Goal: Task Accomplishment & Management: Complete application form

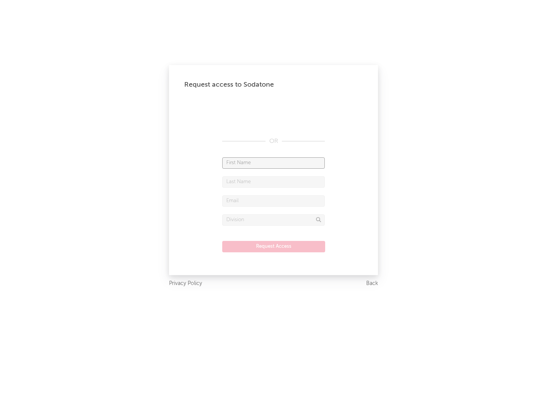
click at [273, 163] on input "text" at bounding box center [273, 162] width 103 height 11
type input "[PERSON_NAME]"
click at [273, 181] on input "text" at bounding box center [273, 181] width 103 height 11
type input "[PERSON_NAME]"
click at [273, 200] on input "text" at bounding box center [273, 200] width 103 height 11
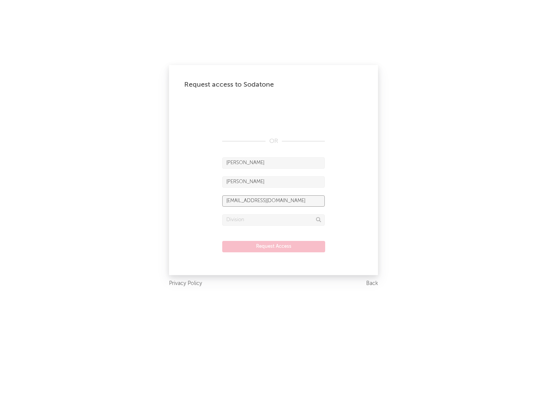
type input "[EMAIL_ADDRESS][DOMAIN_NAME]"
click at [273, 219] on input "text" at bounding box center [273, 219] width 103 height 11
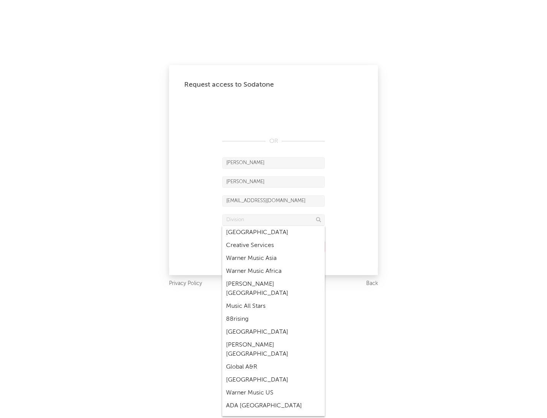
click at [273, 300] on div "Music All Stars" at bounding box center [273, 306] width 103 height 13
type input "Music All Stars"
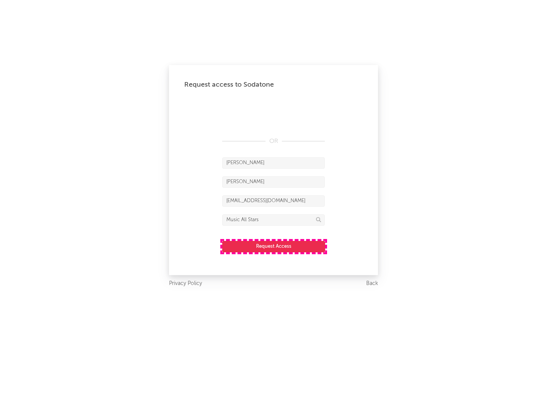
click at [273, 246] on button "Request Access" at bounding box center [273, 246] width 103 height 11
